Goal: Task Accomplishment & Management: Manage account settings

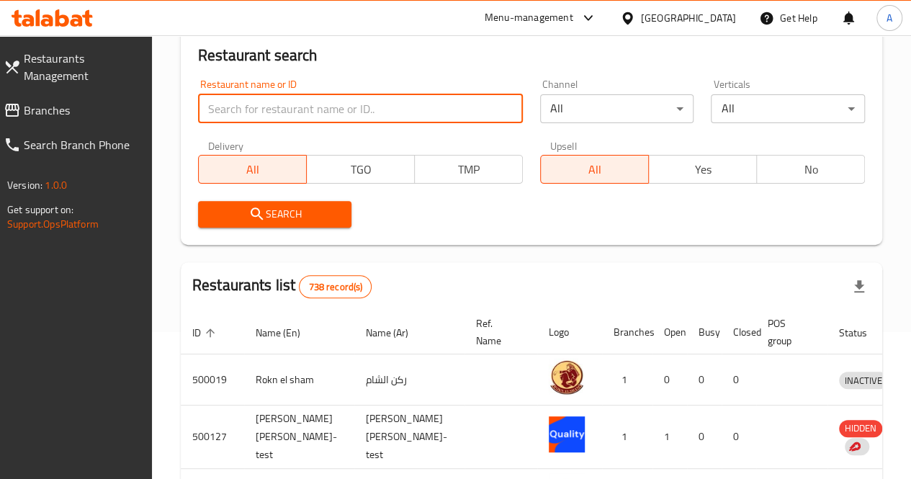
scroll to position [0, 11]
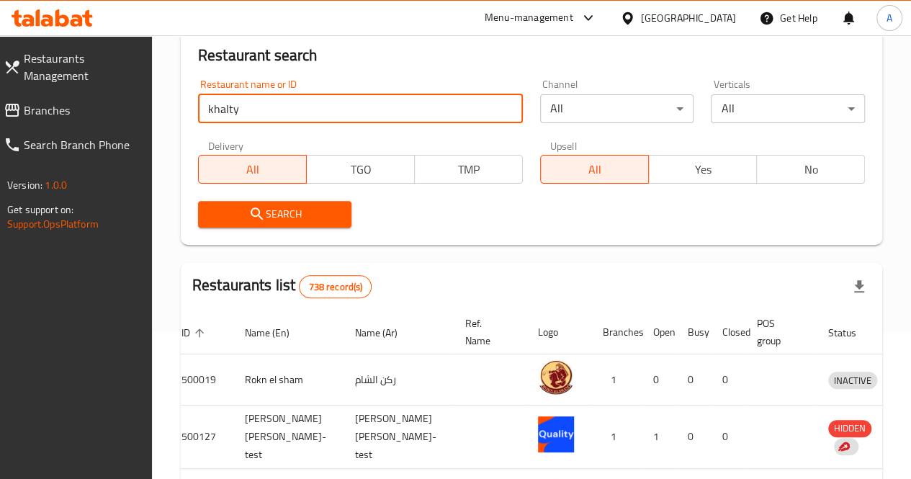
click button "Search" at bounding box center [275, 214] width 154 height 27
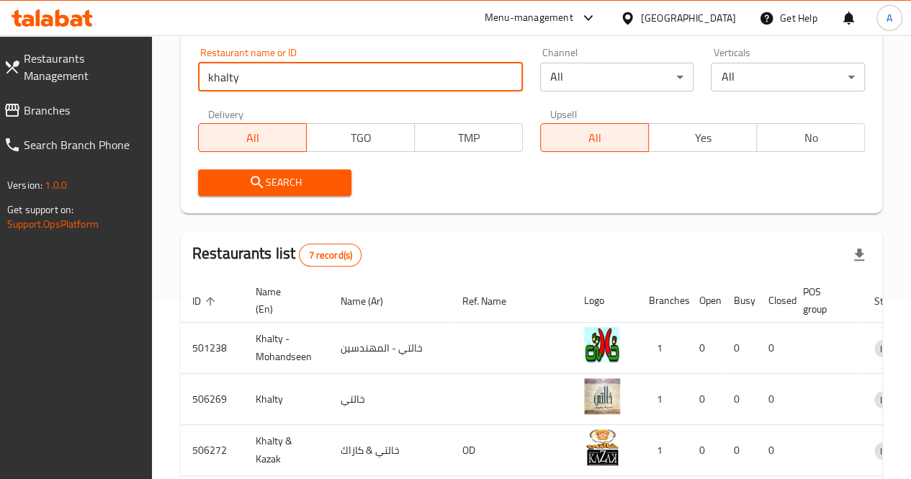
scroll to position [173, 0]
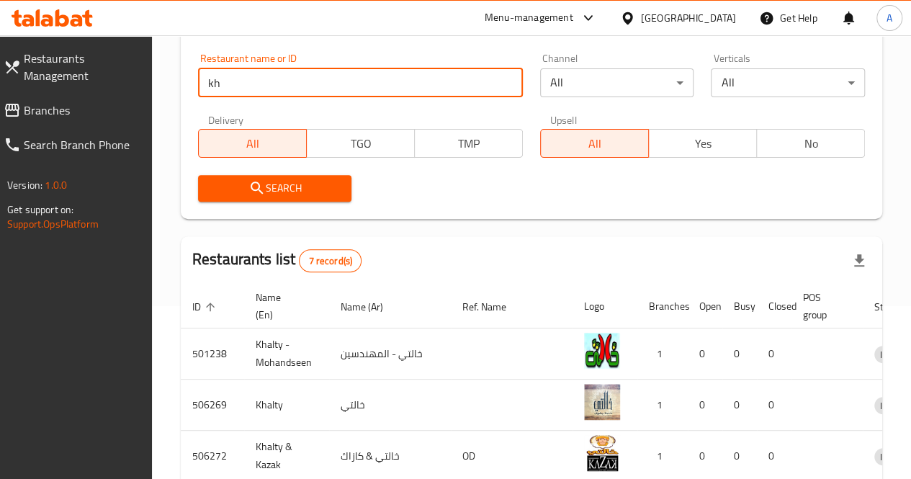
type input "k"
paste input "765117"
type input "765117"
click button "Search" at bounding box center [275, 188] width 154 height 27
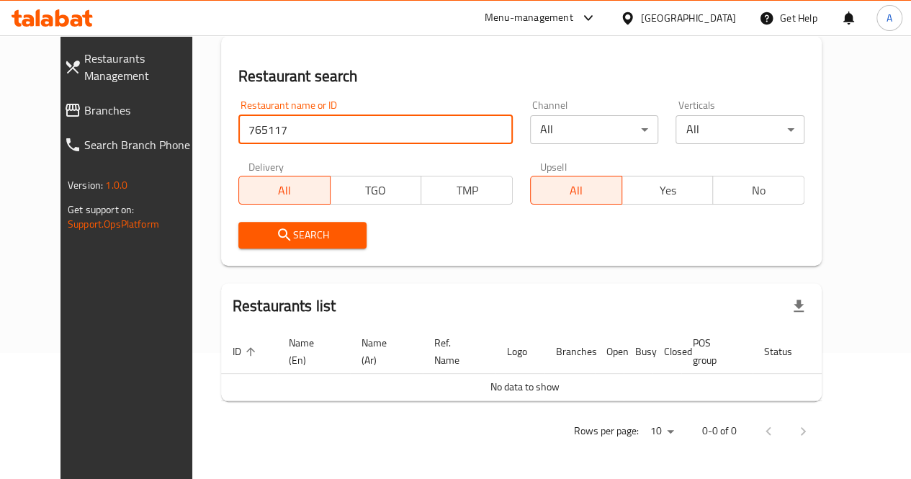
scroll to position [125, 0]
click at [337, 130] on input "765117" at bounding box center [375, 130] width 274 height 29
paste input "698329"
type input "698329"
click button "Search" at bounding box center [302, 236] width 129 height 27
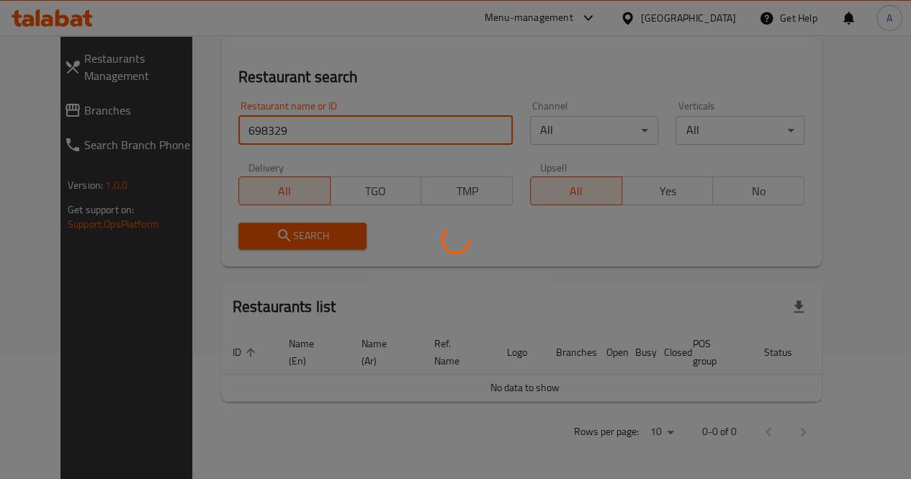
scroll to position [163, 0]
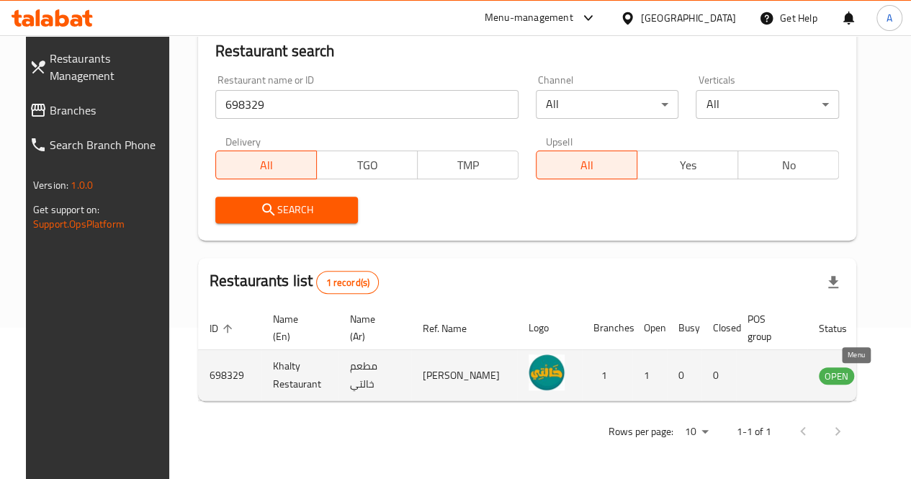
click at [904, 373] on icon "enhanced table" at bounding box center [906, 376] width 5 height 6
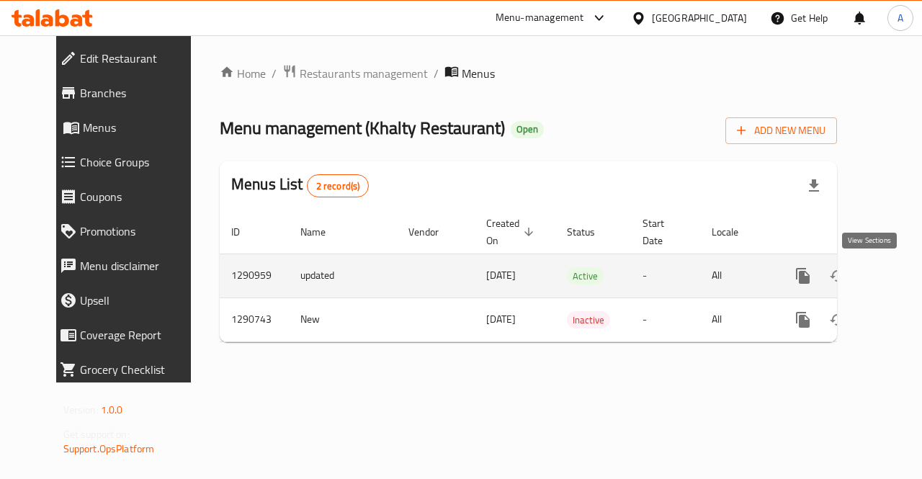
click at [889, 284] on link "enhanced table" at bounding box center [906, 276] width 35 height 35
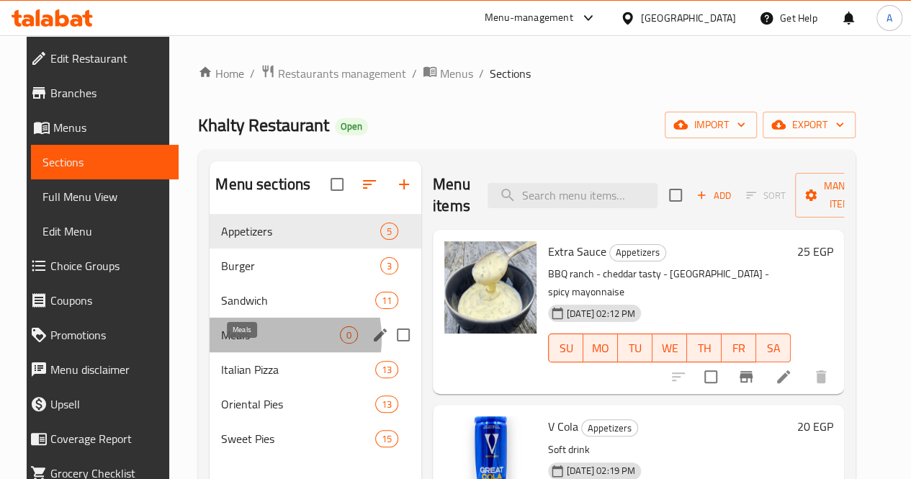
click at [244, 343] on span "Meals" at bounding box center [280, 334] width 119 height 17
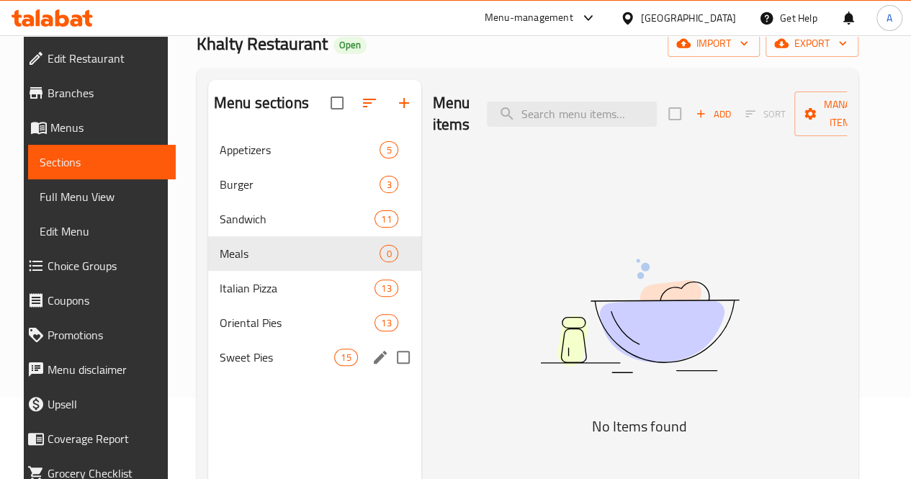
scroll to position [84, 0]
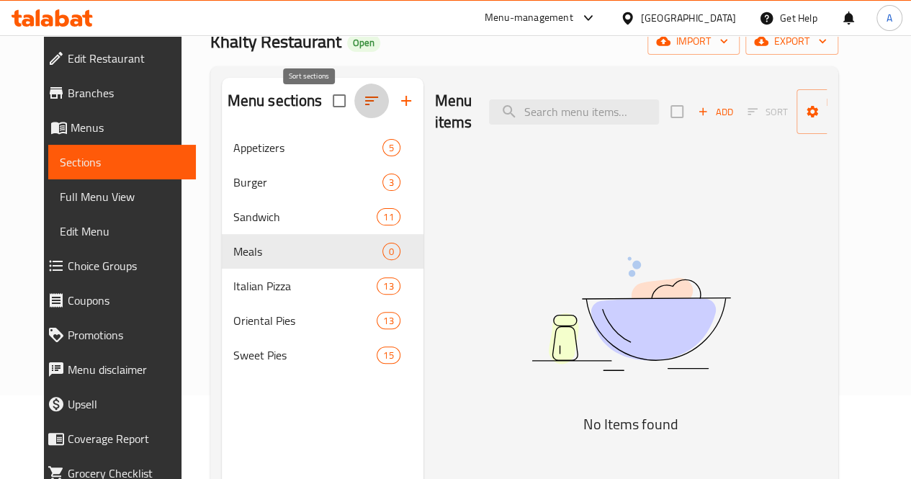
click at [354, 112] on button "button" at bounding box center [371, 101] width 35 height 35
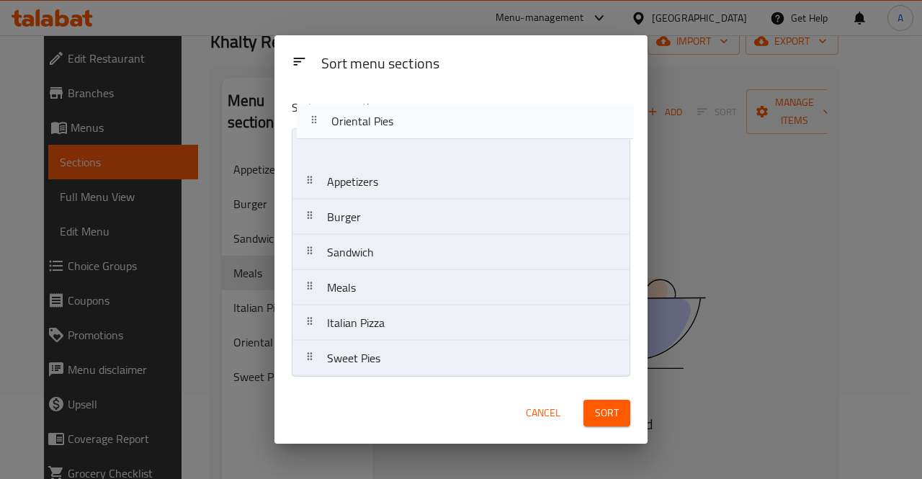
drag, startPoint x: 302, startPoint y: 331, endPoint x: 307, endPoint y: 126, distance: 204.6
click at [307, 126] on div "Sort menu sections Appetizers Burger Sandwich Meals Italian Pizza Oriental Pies…" at bounding box center [460, 234] width 373 height 295
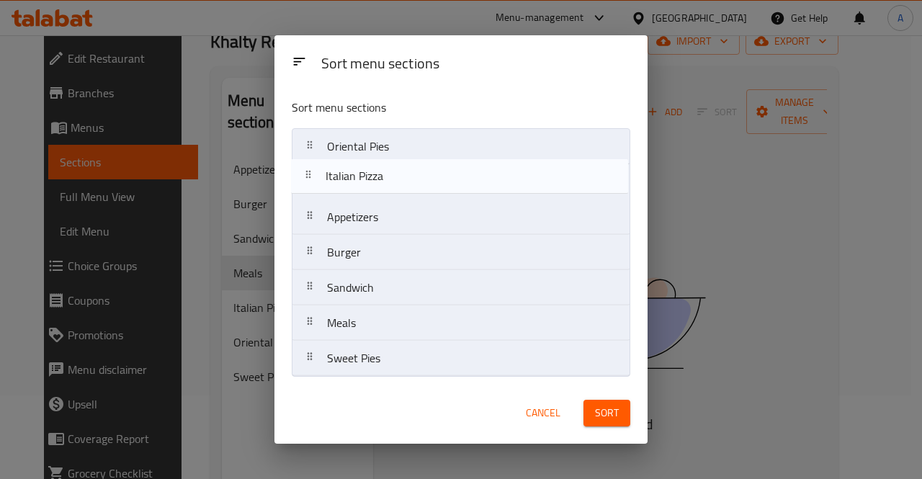
drag, startPoint x: 317, startPoint y: 333, endPoint x: 315, endPoint y: 179, distance: 154.1
click at [315, 179] on nav "Oriental Pies Appetizers Burger Sandwich Meals Italian Pizza Sweet Pies" at bounding box center [461, 252] width 338 height 248
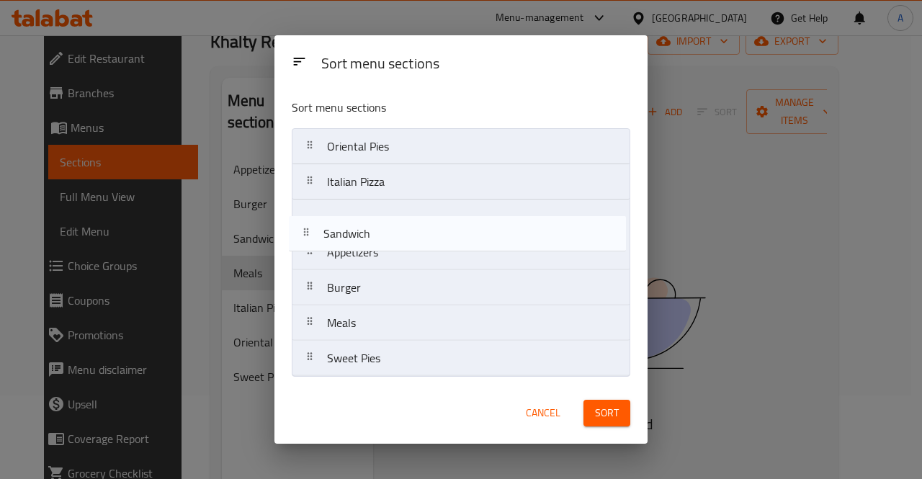
drag, startPoint x: 319, startPoint y: 295, endPoint x: 315, endPoint y: 236, distance: 58.4
click at [315, 236] on nav "Oriental Pies Italian Pizza Appetizers Burger Sandwich Meals Sweet Pies" at bounding box center [461, 252] width 338 height 248
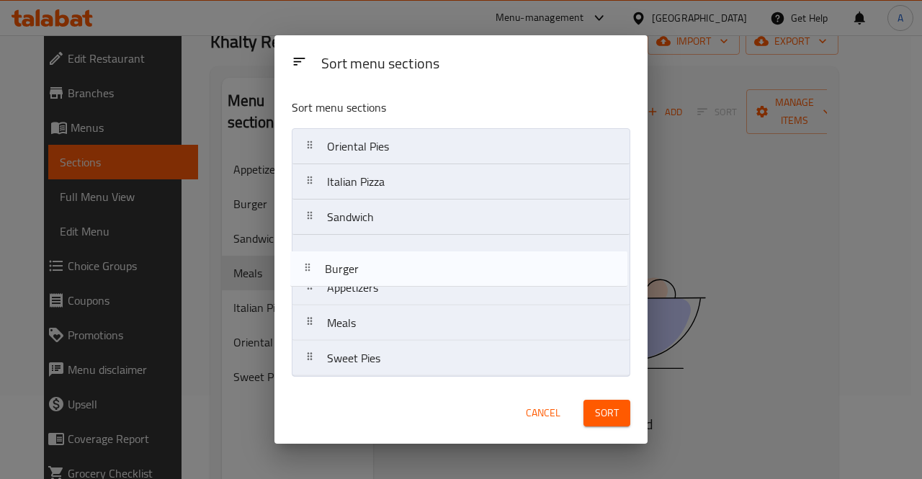
drag, startPoint x: 317, startPoint y: 292, endPoint x: 315, endPoint y: 267, distance: 24.6
click at [315, 267] on nav "Oriental Pies Italian Pizza Sandwich Appetizers Burger Meals Sweet Pies" at bounding box center [461, 252] width 338 height 248
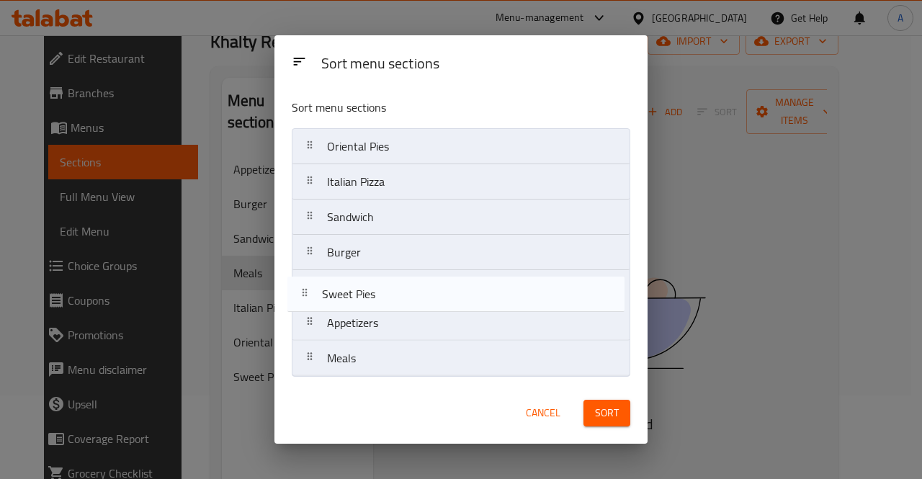
drag, startPoint x: 317, startPoint y: 362, endPoint x: 312, endPoint y: 295, distance: 67.9
click at [312, 295] on nav "Oriental Pies Italian Pizza Sandwich Burger Appetizers Meals Sweet Pies" at bounding box center [461, 252] width 338 height 248
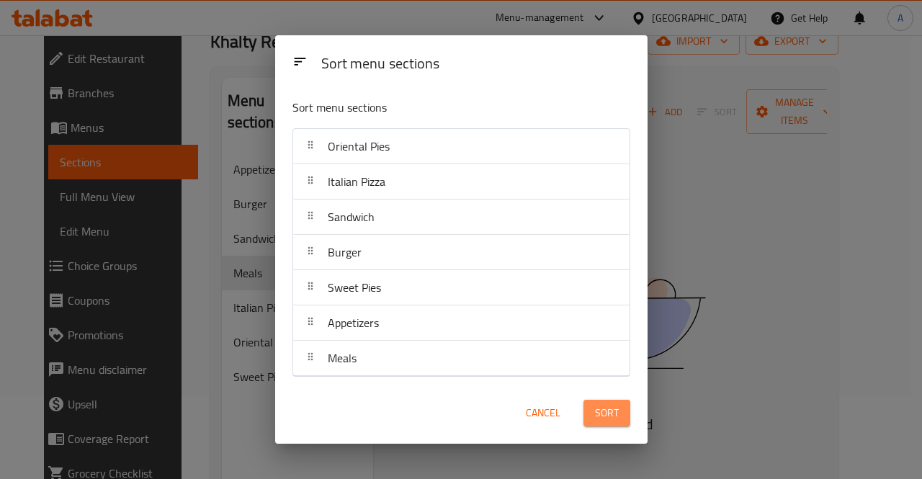
click at [608, 411] on span "Sort" at bounding box center [607, 413] width 24 height 18
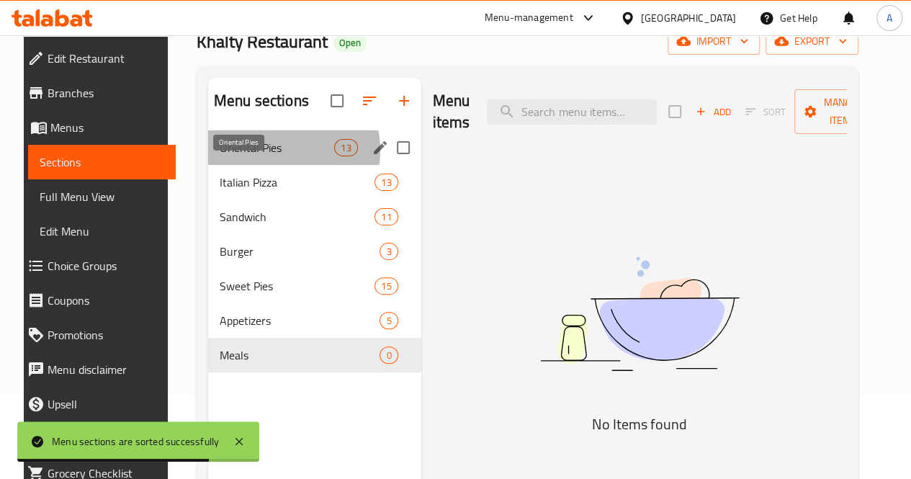
click at [258, 156] on span "Oriental Pies" at bounding box center [277, 147] width 114 height 17
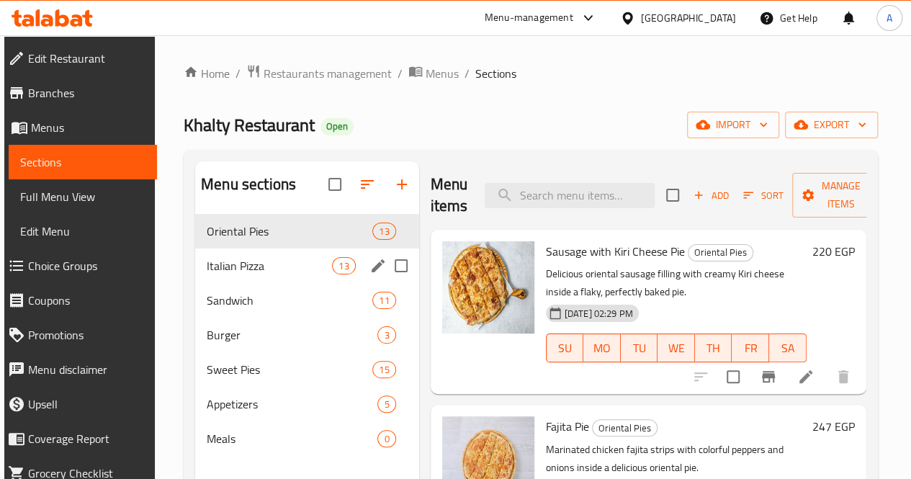
click at [277, 283] on div "Italian Pizza 13" at bounding box center [307, 265] width 224 height 35
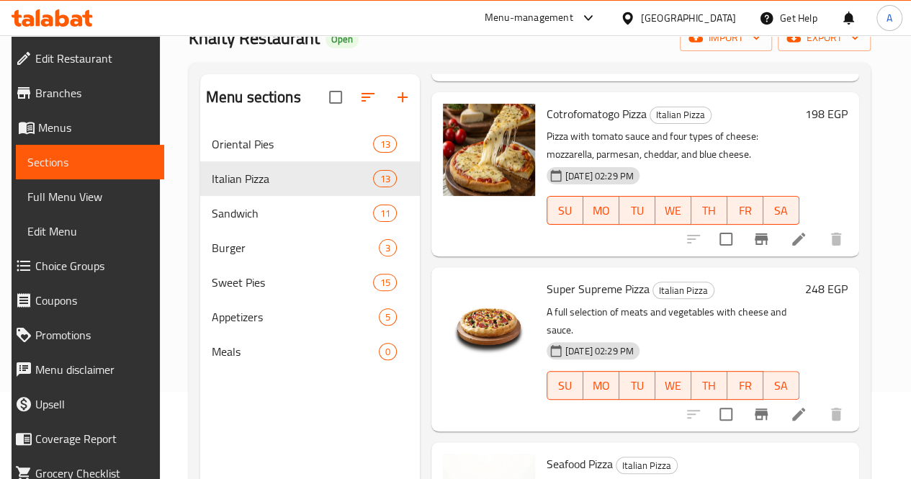
scroll to position [202, 0]
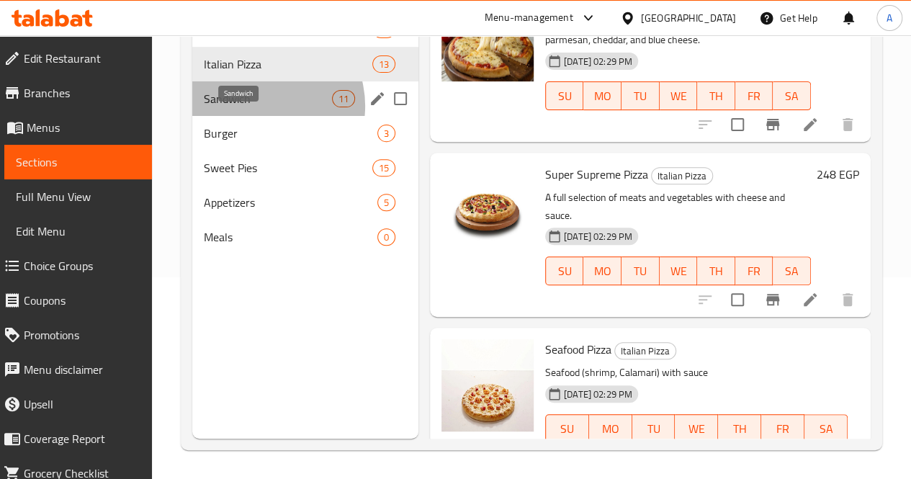
click at [259, 107] on span "Sandwich" at bounding box center [268, 98] width 128 height 17
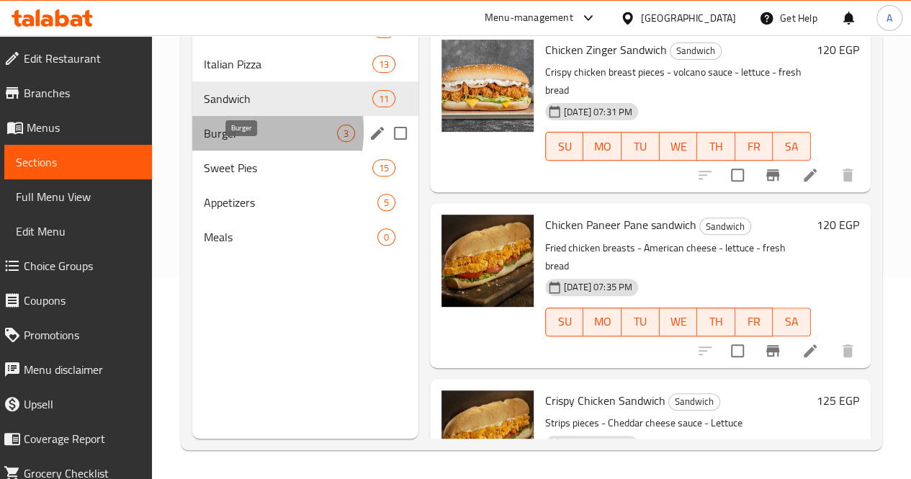
click at [219, 142] on span "Burger" at bounding box center [270, 133] width 133 height 17
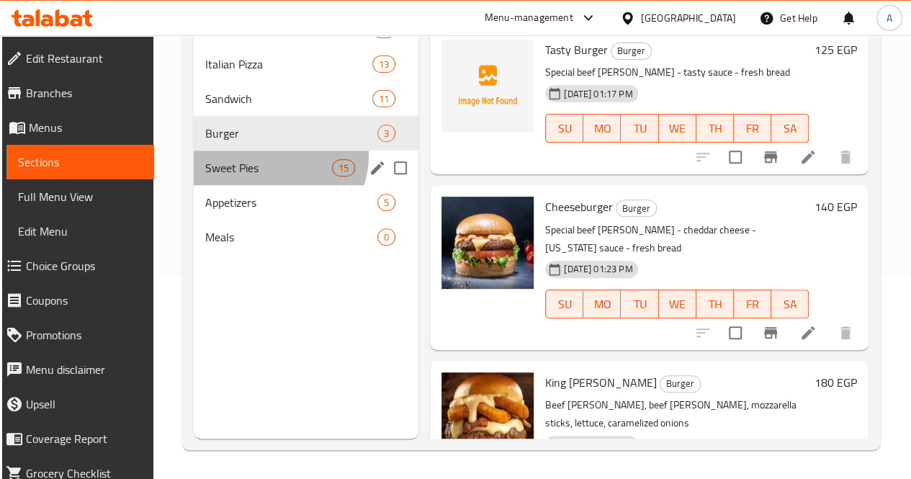
click at [266, 176] on div "Sweet Pies 15" at bounding box center [306, 168] width 225 height 35
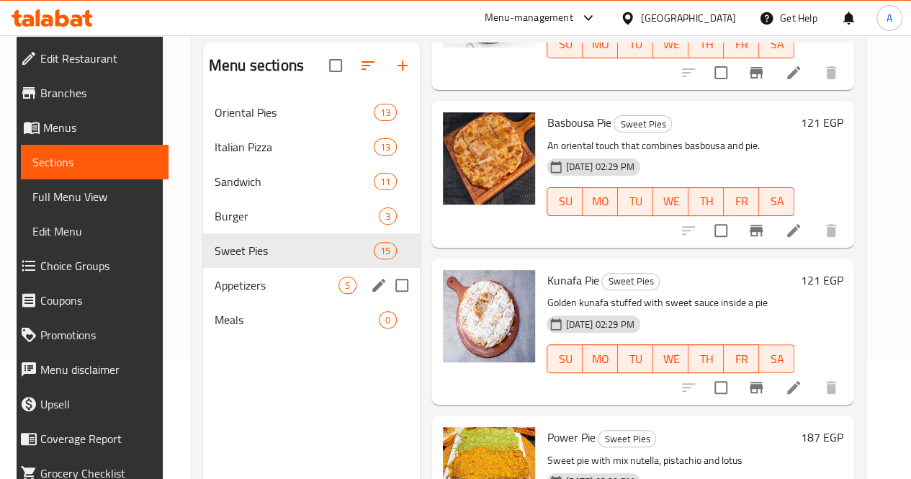
scroll to position [120, 0]
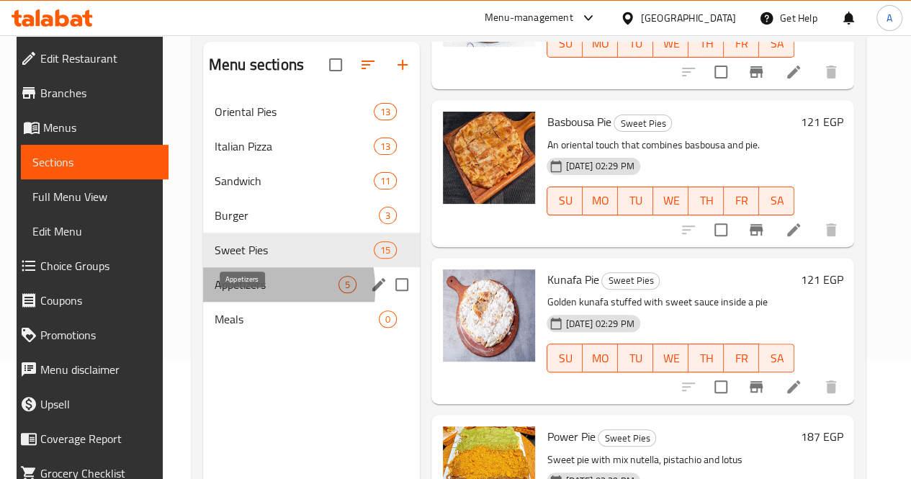
click at [233, 293] on span "Appetizers" at bounding box center [277, 284] width 124 height 17
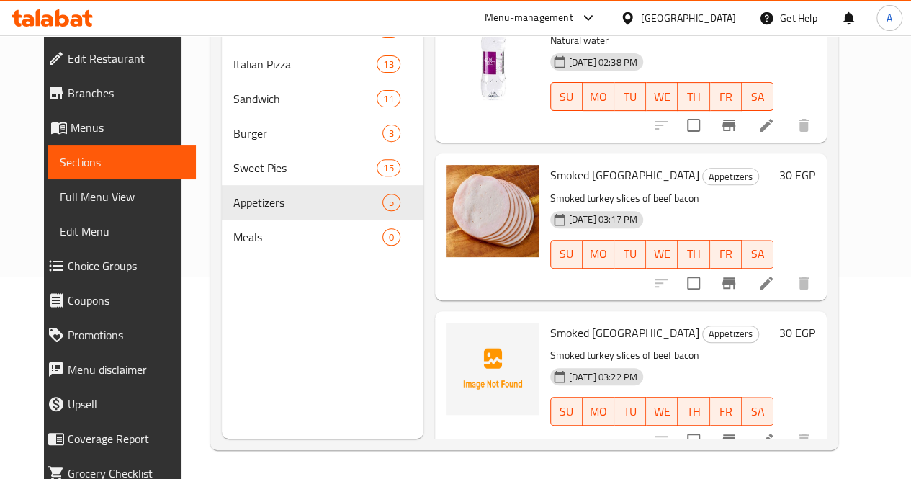
scroll to position [67, 0]
